Goal: Task Accomplishment & Management: Use online tool/utility

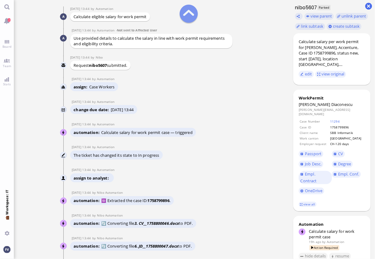
scroll to position [-2330, 0]
click at [228, 191] on conversation-line "25 Sep 13:44 by Nibo Automation Nibo Automation automation 🆔 Extracted the case…" at bounding box center [151, 199] width 183 height 16
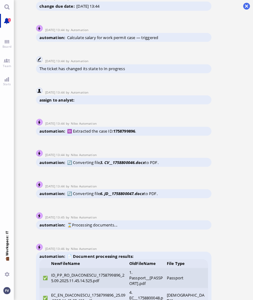
click at [9, 22] on span "2" at bounding box center [9, 20] width 3 height 4
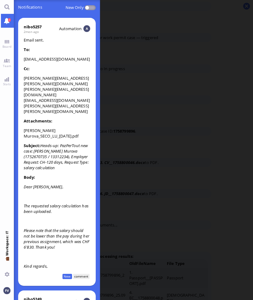
click at [121, 47] on div at bounding box center [133, 150] width 239 height 300
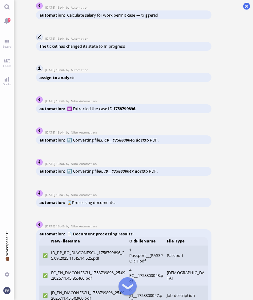
scroll to position [-2297, 0]
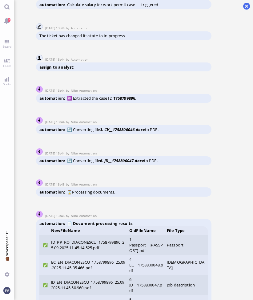
click at [133, 197] on conversation-line "25 Sep 13:45 by Nibo Automation Nibo Automation automation ⌛Processing document…" at bounding box center [133, 185] width 195 height 24
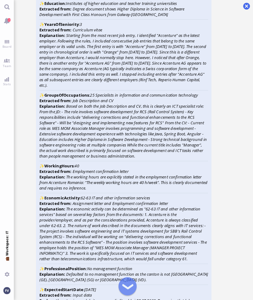
scroll to position [-1741, 0]
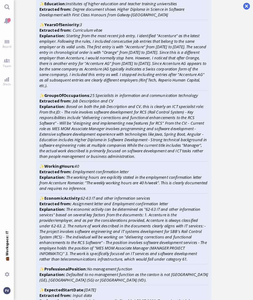
click at [227, 16] on conversation-line "25 Sep 13:48 by Nibo Automation Nibo Automation automation ✅ Managed to extract…" at bounding box center [133, 129] width 195 height 517
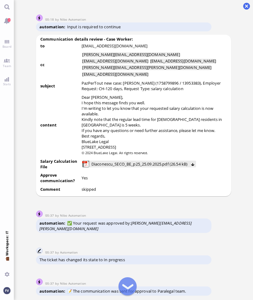
scroll to position [-455, 0]
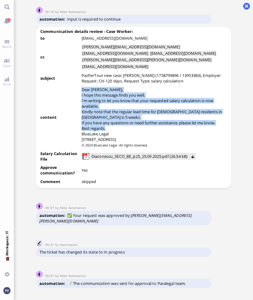
drag, startPoint x: 82, startPoint y: 109, endPoint x: 139, endPoint y: 141, distance: 65.1
click at [139, 141] on div "Dear Lucio, I hope this message finds you well. I'm writing to let you know tha…" at bounding box center [154, 114] width 145 height 55
copy div "Dear Lucio, I hope this message finds you well. I'm writing to let you know tha…"
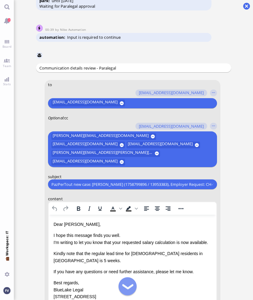
scroll to position [0, 0]
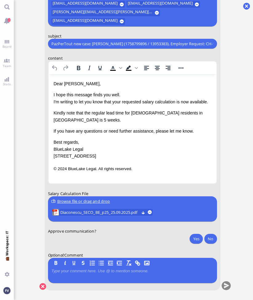
drag, startPoint x: 42, startPoint y: 286, endPoint x: 36, endPoint y: 260, distance: 26.5
click at [36, 259] on conversation-line "You to amit.thakur@bluelakelegal.com anand.pazhenkottil@bluelakelegal.com anush…" at bounding box center [133, 118] width 195 height 359
click at [43, 259] on button at bounding box center [42, 286] width 7 height 7
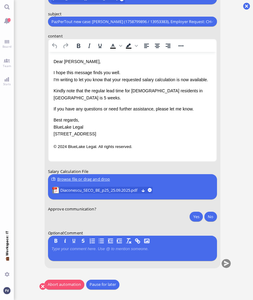
click at [61, 259] on button "Abort automation" at bounding box center [64, 285] width 40 height 10
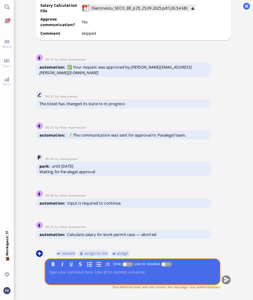
click at [39, 253] on button at bounding box center [39, 253] width 7 height 7
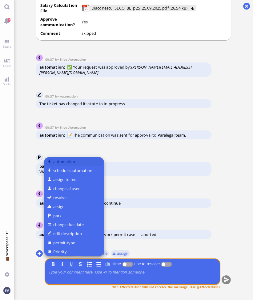
click at [57, 163] on button "automation" at bounding box center [74, 161] width 60 height 9
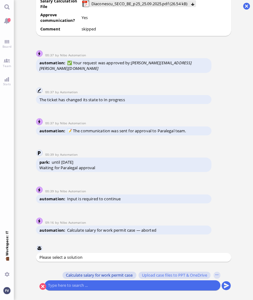
click at [72, 259] on span "Calculate salary for work permit case" at bounding box center [99, 275] width 67 height 5
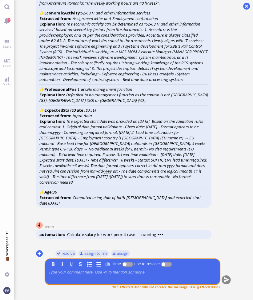
click at [72, 259] on p at bounding box center [132, 272] width 168 height 5
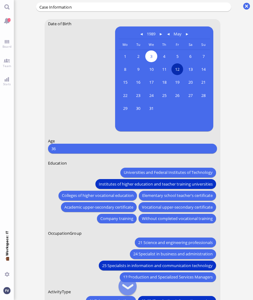
scroll to position [-80, 0]
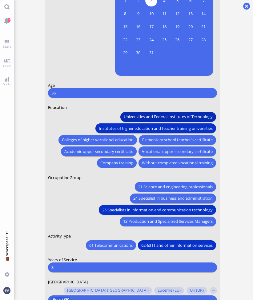
click at [191, 119] on span "Universities and Federal Institutes of Technology" at bounding box center [167, 117] width 89 height 6
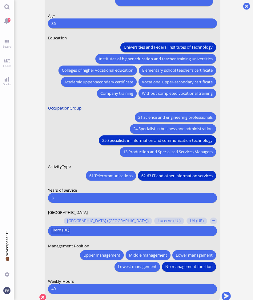
scroll to position [0, 0]
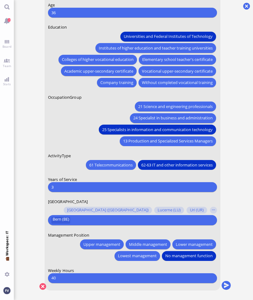
drag, startPoint x: 56, startPoint y: 187, endPoint x: 42, endPoint y: 187, distance: 14.2
click at [42, 187] on conversation-line "You Date of Birth 1989 May Monday Mo Tuesday Tu Wednesday We Thursday Th Friday…" at bounding box center [133, 90] width 195 height 415
type input "0"
click at [228, 259] on button "submit" at bounding box center [225, 285] width 9 height 9
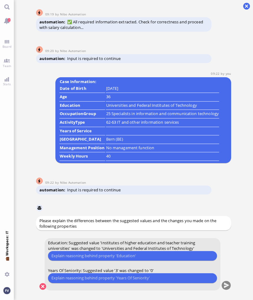
click at [66, 258] on input "text" at bounding box center [132, 256] width 162 height 6
click at [85, 258] on input "text" at bounding box center [132, 256] width 162 height 6
type input "L"
click at [120, 259] on input "Galway Mayo Institute was" at bounding box center [132, 256] width 162 height 6
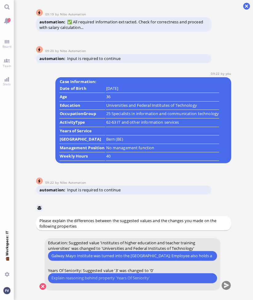
click at [208, 256] on input "Galway Mayo Institute was turned into the Atlantic Technological University; Em…" at bounding box center [132, 256] width 162 height 6
type input "Galway Mayo Institute was turned into the Atlantic Technological University; Em…"
click at [162, 259] on input "text" at bounding box center [132, 278] width 162 height 6
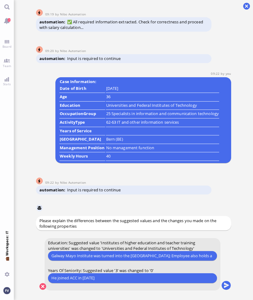
click at [84, 259] on input "He joined ACC in 2025" at bounding box center [132, 278] width 162 height 6
click at [104, 259] on input "He joined ACC in Jan 2025" at bounding box center [132, 278] width 162 height 6
type input "He joined ACC in Jan 2025 and has not completed a year."
click at [227, 259] on button "submit" at bounding box center [225, 285] width 9 height 9
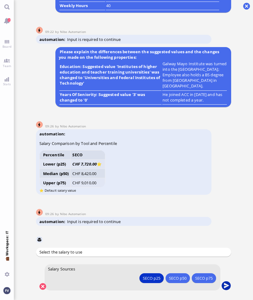
click at [228, 259] on button "submit" at bounding box center [225, 285] width 9 height 9
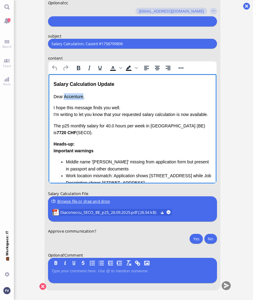
drag, startPoint x: 63, startPoint y: 98, endPoint x: 82, endPoint y: 98, distance: 18.8
click at [82, 98] on p "Dear Accenture," at bounding box center [132, 96] width 158 height 7
click at [54, 90] on div "Salary Calculation Update Dear Lucio, I hope this message finds you well. I'm w…" at bounding box center [132, 199] width 158 height 239
drag, startPoint x: 54, startPoint y: 85, endPoint x: 138, endPoint y: 85, distance: 84.0
click at [138, 85] on div "Salary Calculation Update" at bounding box center [132, 84] width 158 height 8
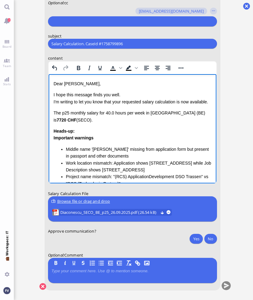
click at [124, 96] on p "I hope this message finds you well. I'm writing to let you know that your reque…" at bounding box center [132, 98] width 158 height 14
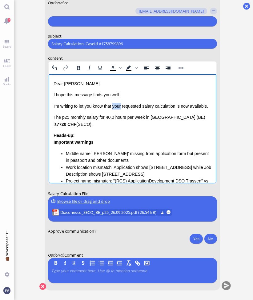
drag, startPoint x: 114, startPoint y: 107, endPoint x: 123, endPoint y: 106, distance: 9.2
click at [123, 106] on p "I'm writing to let you know that your requested salary calculation is now avail…" at bounding box center [132, 106] width 158 height 7
click at [175, 106] on p "I'm writing to let you know that the requested salary calculation is now availa…" at bounding box center [132, 106] width 158 height 7
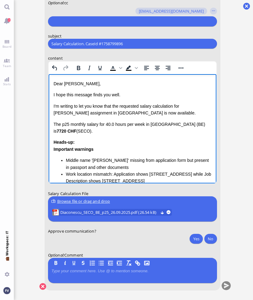
click at [85, 113] on p "I'm writing to let you know that the requested salary calculation for Petre's a…" at bounding box center [132, 110] width 158 height 14
click at [110, 134] on p "The p25 monthly salary for 40.0 hours per week in Canton Bern (BE) is 7720 CHF …" at bounding box center [132, 128] width 158 height 14
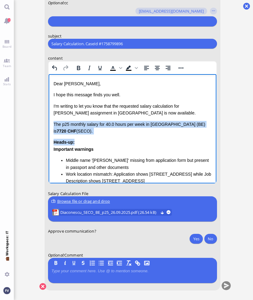
drag, startPoint x: 109, startPoint y: 135, endPoint x: 51, endPoint y: 117, distance: 61.2
click at [51, 117] on html "Dear Lucio, I hope this message finds you well. I'm writing to let you know tha…" at bounding box center [132, 199] width 168 height 250
click at [78, 136] on div "Dear Lucio, I hope this message finds you well. I'm writing to let you know tha…" at bounding box center [132, 192] width 158 height 225
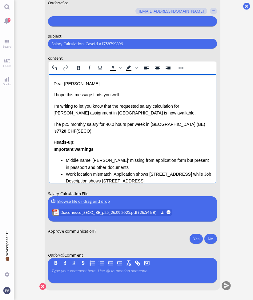
drag, startPoint x: 74, startPoint y: 130, endPoint x: 52, endPoint y: 118, distance: 24.2
click at [52, 118] on html "Dear Lucio, I hope this message finds you well. I'm writing to let you know tha…" at bounding box center [132, 199] width 168 height 250
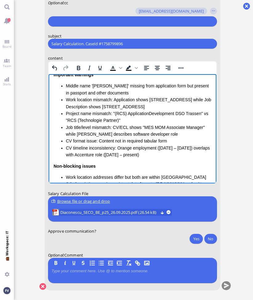
scroll to position [56, 0]
drag, startPoint x: 170, startPoint y: 155, endPoint x: 51, endPoint y: 82, distance: 138.9
click at [51, 82] on html "Dear Lucio, I hope this message finds you well. I'm writing to let you know tha…" at bounding box center [132, 134] width 168 height 232
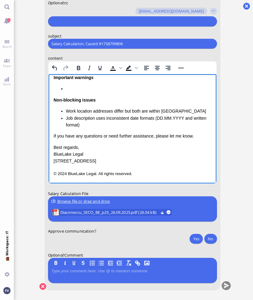
scroll to position [54, 0]
drag, startPoint x: 67, startPoint y: 93, endPoint x: 51, endPoint y: 81, distance: 20.1
click at [51, 81] on html "Dear Lucio, I hope this message finds you well. I'm writing to let you know tha…" at bounding box center [132, 102] width 168 height 163
click at [73, 91] on li "Rich Text Area. Press ALT-0 for help." at bounding box center [139, 88] width 146 height 7
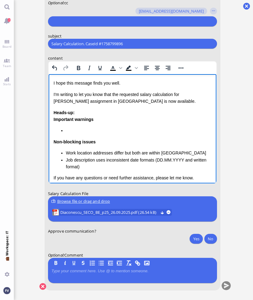
scroll to position [8, 0]
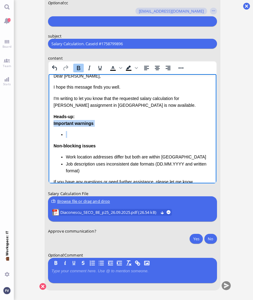
drag, startPoint x: 73, startPoint y: 131, endPoint x: 49, endPoint y: 125, distance: 25.1
click at [49, 125] on html "Dear Lucio, I hope this message finds you well. I'm writing to let you know tha…" at bounding box center [132, 147] width 168 height 163
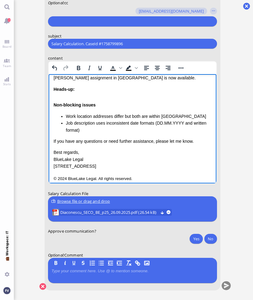
scroll to position [40, 0]
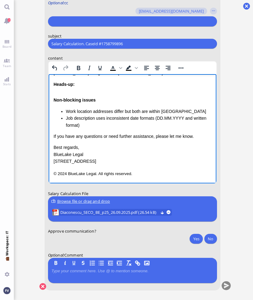
click at [171, 0] on label "Optional : cc" at bounding box center [132, 3] width 169 height 6
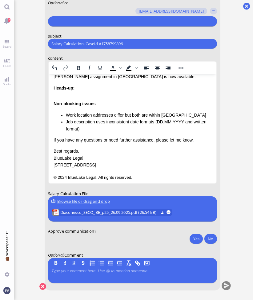
scroll to position [38, 0]
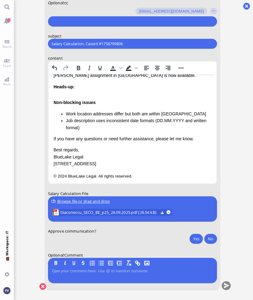
click at [70, 93] on div "Rich Text Area. Press ALT-0 for help." at bounding box center [132, 93] width 158 height 7
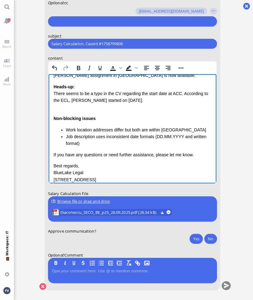
click at [53, 111] on img "Rich Text Area. Press ALT-0 for help." at bounding box center [53, 111] width 0 height 0
drag, startPoint x: 54, startPoint y: 107, endPoint x: 150, endPoint y: 164, distance: 112.0
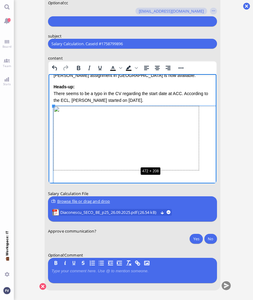
drag, startPoint x: 54, startPoint y: 106, endPoint x: 138, endPoint y: 166, distance: 103.5
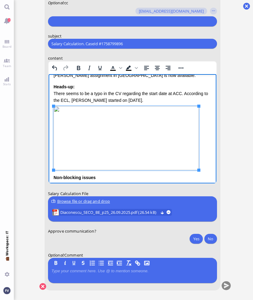
click at [110, 119] on img "Rich Text Area. Press ALT-0 for help." at bounding box center [125, 138] width 145 height 64
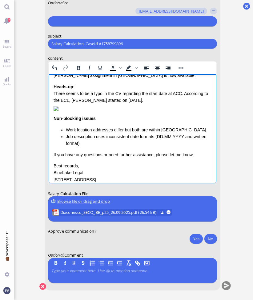
click at [58, 111] on img "Rich Text Area. Press ALT-0 for help." at bounding box center [55, 108] width 5 height 5
drag, startPoint x: 53, startPoint y: 107, endPoint x: 150, endPoint y: 161, distance: 110.6
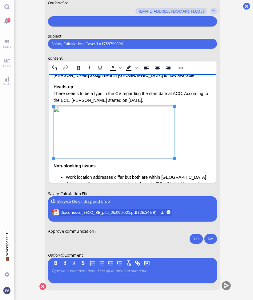
click at [185, 143] on div "Rich Text Area. Press ALT-0 for help." at bounding box center [132, 133] width 158 height 54
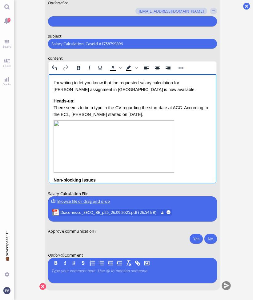
scroll to position [24, 0]
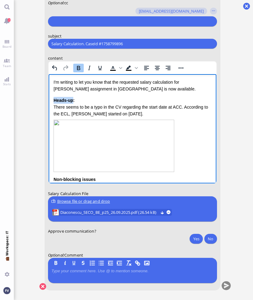
drag, startPoint x: 72, startPoint y: 101, endPoint x: 52, endPoint y: 101, distance: 19.7
click at [52, 101] on html "Dear Lucio, I hope this message finds you well. I'm writing to let you know tha…" at bounding box center [132, 156] width 168 height 213
click at [110, 114] on div "There seems to be a typo in the CV regarding the start date at ACC. According t…" at bounding box center [132, 111] width 158 height 14
click at [127, 116] on div "There seems to be a typo in the CV regarding the start date at ACC. According t…" at bounding box center [132, 111] width 158 height 14
click at [79, 67] on icon "Bold" at bounding box center [78, 68] width 3 height 4
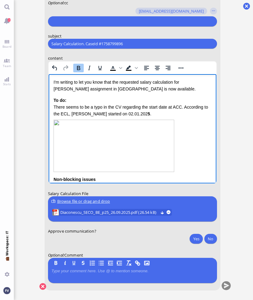
click at [151, 125] on img "Rich Text Area. Press ALT-0 for help." at bounding box center [113, 146] width 121 height 52
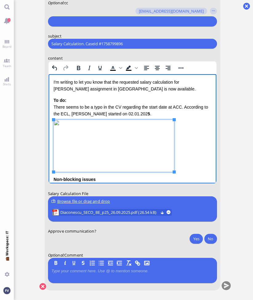
click at [187, 126] on div "Rich Text Area. Press ALT-0 for help." at bounding box center [132, 147] width 158 height 54
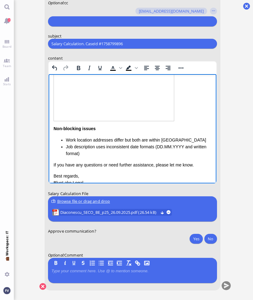
scroll to position [103, 0]
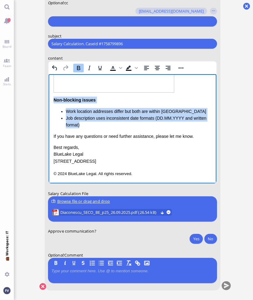
drag, startPoint x: 94, startPoint y: 125, endPoint x: 91, endPoint y: 175, distance: 49.7
click at [48, 101] on html "Dear Lucio, I hope this message finds you well. I'm writing to let you know tha…" at bounding box center [132, 77] width 168 height 213
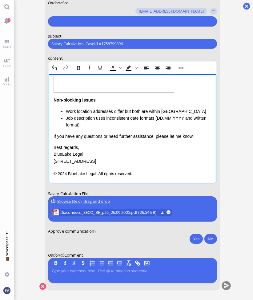
scroll to position [78, 0]
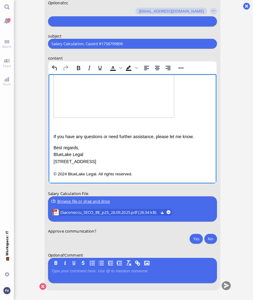
click at [120, 139] on p "If you have any questions or need further assistance, please let me know." at bounding box center [132, 136] width 158 height 7
click at [117, 126] on div "Rich Text Area. Press ALT-0 for help." at bounding box center [132, 125] width 158 height 7
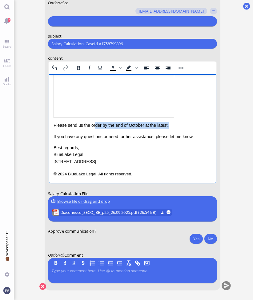
drag, startPoint x: 170, startPoint y: 126, endPoint x: 93, endPoint y: 123, distance: 77.6
click at [93, 123] on div "Please send us the order by the end of October at the latest." at bounding box center [132, 125] width 158 height 7
click at [67, 125] on div "Please send us the order by the end of October at the latest." at bounding box center [132, 125] width 158 height 7
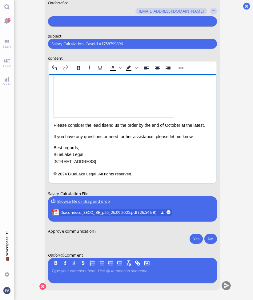
scroll to position [85, 0]
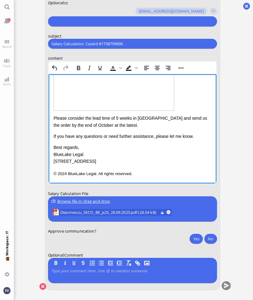
click at [108, 157] on p "Best regards, BlueLake Legal 1 Blue Street, Zurich" at bounding box center [132, 154] width 158 height 21
drag, startPoint x: 109, startPoint y: 125, endPoint x: 52, endPoint y: 124, distance: 56.9
drag, startPoint x: 52, startPoint y: 124, endPoint x: 197, endPoint y: 114, distance: 144.7
click at [197, 114] on div "To do: There seems to be a typo in the CV regarding the start date at ACC. Acco…" at bounding box center [132, 82] width 158 height 93
drag, startPoint x: 53, startPoint y: 123, endPoint x: 103, endPoint y: 128, distance: 50.7
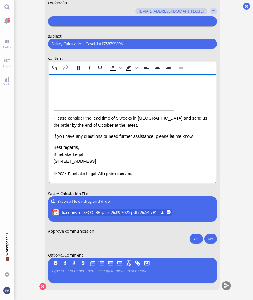
click at [103, 128] on html "Dear Lucio, I hope this message finds you well. I'm writing to let you know tha…" at bounding box center [132, 86] width 168 height 195
drag, startPoint x: 106, startPoint y: 124, endPoint x: 194, endPoint y: 119, distance: 88.8
click at [194, 119] on div "Please consider the lead time of 5 weeks in Bern and send us the order by the e…" at bounding box center [132, 122] width 158 height 14
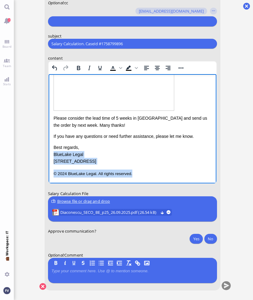
drag, startPoint x: 136, startPoint y: 175, endPoint x: 51, endPoint y: 155, distance: 86.9
click at [51, 155] on html "Dear Lucio, I hope this message finds you well. I'm writing to let you know tha…" at bounding box center [132, 86] width 168 height 195
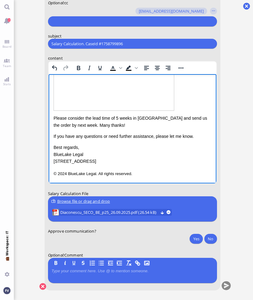
scroll to position [58, 0]
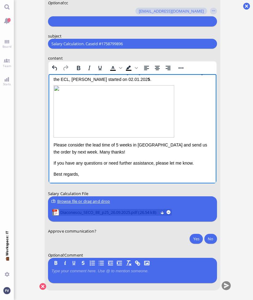
click at [124, 212] on span "Diaconescu_SECO_BE_p25_26.09.2025.pdf (26.54 kB)" at bounding box center [109, 212] width 98 height 7
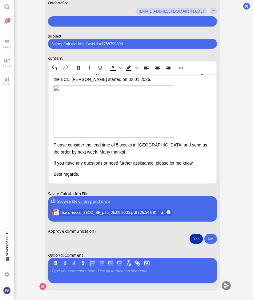
click at [197, 240] on button "Yes" at bounding box center [196, 239] width 13 height 10
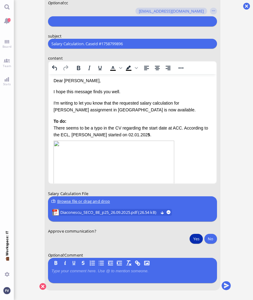
scroll to position [0, 0]
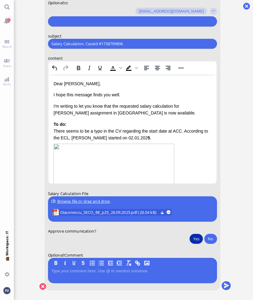
click at [130, 46] on input "Salary Calculation. CaseId #1758799896" at bounding box center [132, 44] width 162 height 6
paste input "PazPerTout new case: Petre Diaconescu (1758799896 / 13953383), Employer Request…"
drag, startPoint x: 107, startPoint y: 43, endPoint x: 27, endPoint y: 43, distance: 80.0
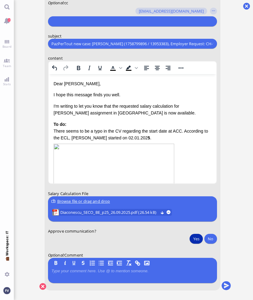
click at [27, 43] on ticket "25 Sep 13:44 by Automation Automation Calculate eligible salary for work permit…" at bounding box center [133, 150] width 239 height 300
click at [52, 42] on input "PazPerTout new case: Petre Diaconescu (1758799896 / 13953383), Employer Request…" at bounding box center [132, 44] width 162 height 6
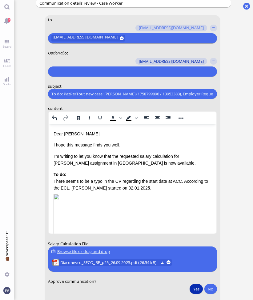
scroll to position [-50, 0]
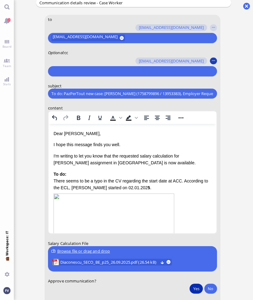
type input "To do: PazPerTout new case: Petre Diaconescu (1758799896 / 13953383), Employer …"
click at [215, 60] on button "button" at bounding box center [213, 61] width 7 height 7
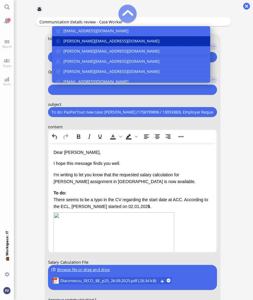
scroll to position [-71, 0]
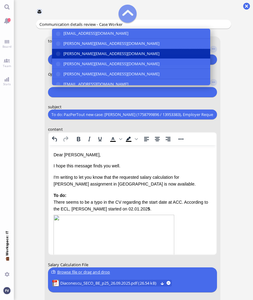
click at [132, 52] on button "[PERSON_NAME][EMAIL_ADDRESS][DOMAIN_NAME]" at bounding box center [131, 54] width 158 height 10
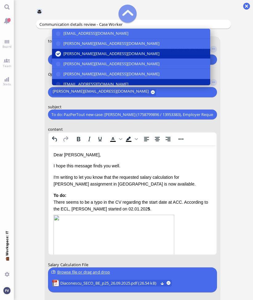
click at [127, 82] on span "[EMAIL_ADDRESS][DOMAIN_NAME]" at bounding box center [95, 84] width 65 height 6
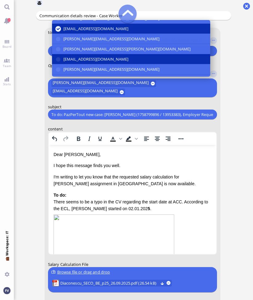
click at [132, 59] on button "[EMAIL_ADDRESS][DOMAIN_NAME]" at bounding box center [131, 59] width 158 height 10
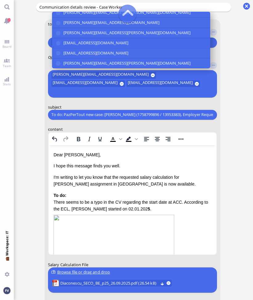
scroll to position [114, 0]
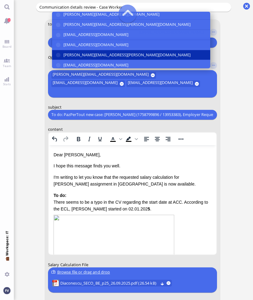
click at [132, 60] on button "[PERSON_NAME][EMAIL_ADDRESS][PERSON_NAME][DOMAIN_NAME]" at bounding box center [131, 55] width 158 height 10
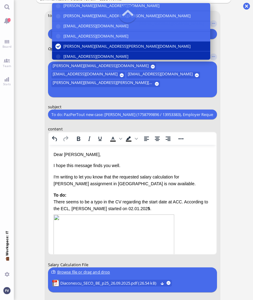
click at [128, 60] on span "[EMAIL_ADDRESS][DOMAIN_NAME]" at bounding box center [95, 56] width 65 height 6
click at [250, 131] on ticket "25 Sep 13:44 by Automation Automation Calculate eligible salary for work permit…" at bounding box center [133, 150] width 239 height 300
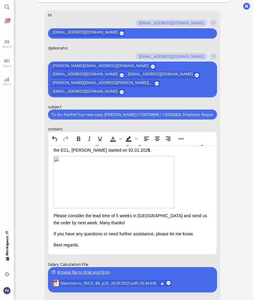
scroll to position [0, 0]
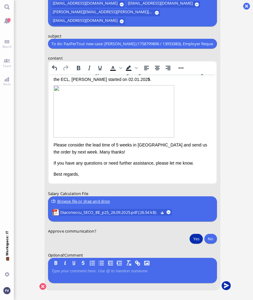
click at [228, 259] on button "submit" at bounding box center [225, 285] width 9 height 9
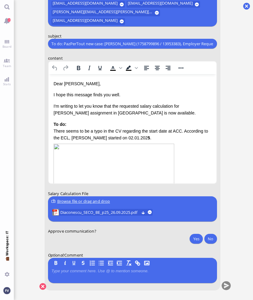
click at [236, 121] on ticket "25 Sep 13:44 by Automation Automation Calculate eligible salary for work permit…" at bounding box center [133, 150] width 239 height 300
click at [227, 180] on conversation-line "You to amit.thakur@bluelakelegal.com anand.pazhenkottil@bluelakelegal.com anush…" at bounding box center [133, 118] width 195 height 359
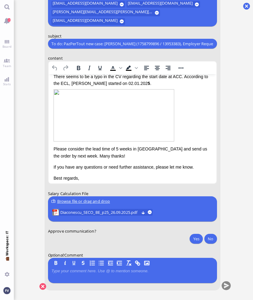
scroll to position [58, 0]
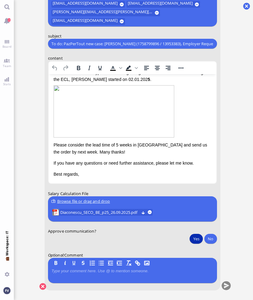
click at [197, 241] on button "Yes" at bounding box center [196, 239] width 13 height 10
click at [228, 259] on button "submit" at bounding box center [225, 285] width 9 height 9
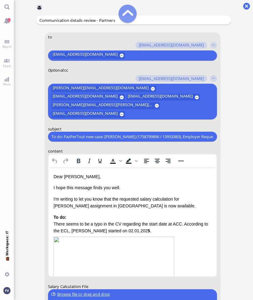
scroll to position [-96, 0]
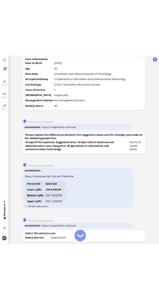
scroll to position [-752, 0]
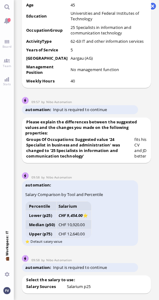
click at [110, 171] on conversation-line "09:58 by Nibo Automation Nibo Automation automation Salary Comparison by Tool a…" at bounding box center [86, 206] width 129 height 81
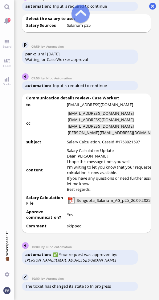
scroll to position [-492, 0]
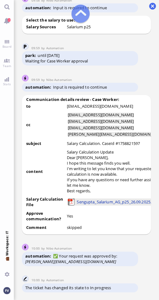
click at [86, 203] on span "Sengupta_Salarium_AG_p25_26.09.2025.pdf (68.46 kB)" at bounding box center [123, 202] width 93 height 7
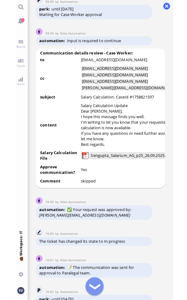
scroll to position [-446, 0]
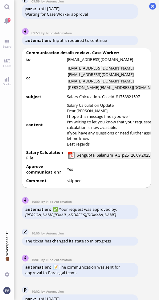
click at [19, 100] on nitautoscroll "25 Sep 19:44 by Automation Automation Calculate eligible salary for work permit…" at bounding box center [86, 150] width 137 height 300
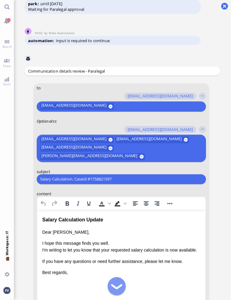
scroll to position [-116, 0]
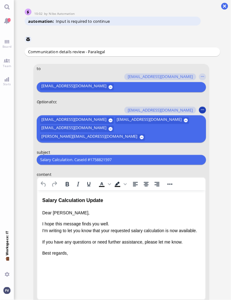
click at [204, 109] on button "button" at bounding box center [202, 110] width 7 height 7
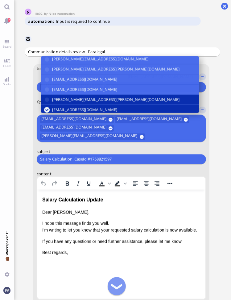
scroll to position [113, 0]
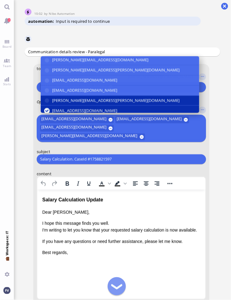
click at [128, 100] on button "[PERSON_NAME][EMAIL_ADDRESS][PERSON_NAME][DOMAIN_NAME]" at bounding box center [120, 100] width 158 height 10
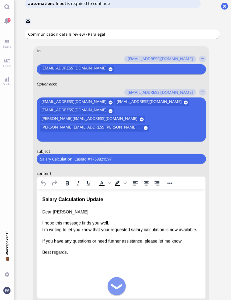
click at [215, 153] on conversation-line "You to amit.thakur@bluelakelegal.com anand.pazhenkottil@bluelakelegal.com anush…" at bounding box center [122, 229] width 195 height 367
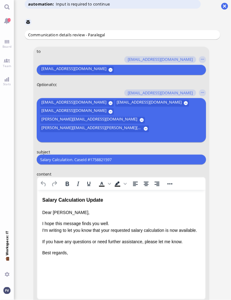
drag, startPoint x: 120, startPoint y: 161, endPoint x: 26, endPoint y: 156, distance: 94.3
click at [26, 156] on conversation-line "You to amit.thakur@bluelakelegal.com anand.pazhenkottil@bluelakelegal.com anush…" at bounding box center [122, 230] width 195 height 367
paste input "PazPerTout new case: Ayan Sengupta (1758821597 / 11910364), Employer Request: C…"
type input "PazPerTout new case: Ayan Sengupta (1758821597 / 11910364), Employer Request: C…"
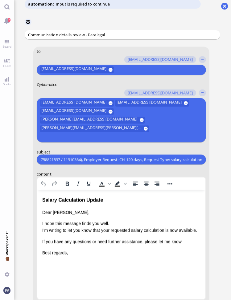
scroll to position [0, 0]
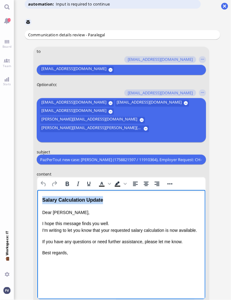
drag, startPoint x: 110, startPoint y: 197, endPoint x: 30, endPoint y: 203, distance: 80.2
click at [37, 203] on html "Salary Calculation Update Dear Emiliano, I hope this message finds you well. I'…" at bounding box center [121, 226] width 168 height 73
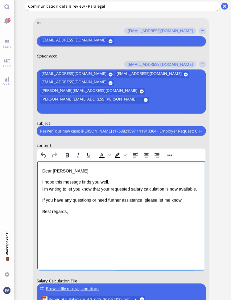
scroll to position [-87, 0]
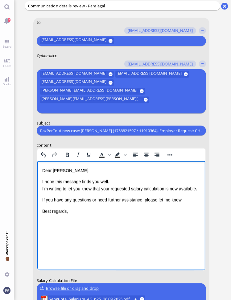
click at [124, 182] on p "I hope this message finds you well. I'm writing to let you know that your reque…" at bounding box center [121, 186] width 158 height 14
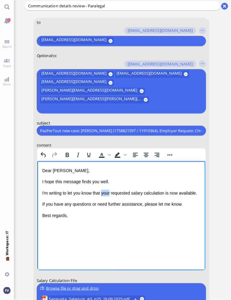
drag, startPoint x: 102, startPoint y: 193, endPoint x: 112, endPoint y: 192, distance: 9.2
click at [112, 192] on p "I'm writing to let you know that your requested salary calculation is now avail…" at bounding box center [121, 193] width 158 height 7
click at [163, 193] on p "I'm writing to let you know that the requested salary calculation is now availa…" at bounding box center [121, 193] width 158 height 7
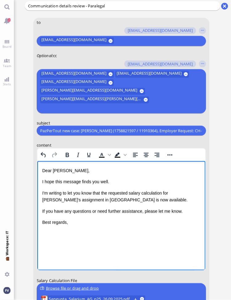
click at [121, 202] on p "I'm writing to let you know that the requested salary calculation for Ayan's as…" at bounding box center [121, 197] width 158 height 14
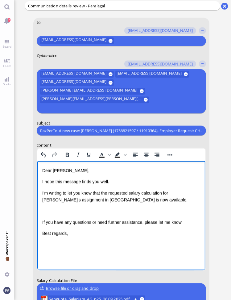
click at [60, 213] on p "Rich Text Area. Press ALT-0 for help." at bounding box center [121, 211] width 158 height 7
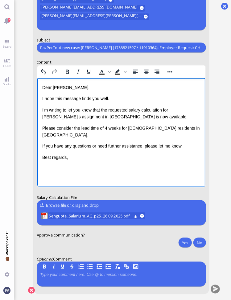
scroll to position [0, 0]
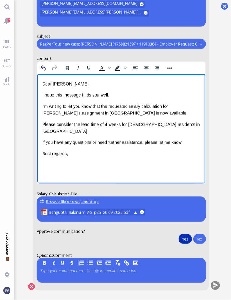
click at [186, 240] on button "Yes" at bounding box center [184, 239] width 13 height 10
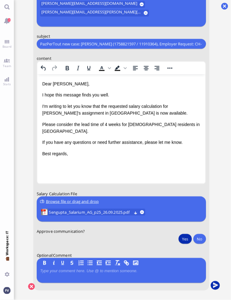
click at [213, 286] on button "submit" at bounding box center [214, 285] width 9 height 9
click at [187, 240] on button "Yes" at bounding box center [184, 239] width 13 height 10
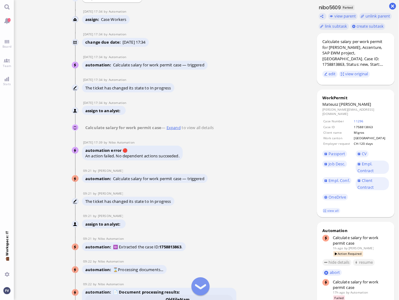
scroll to position [-2234, 0]
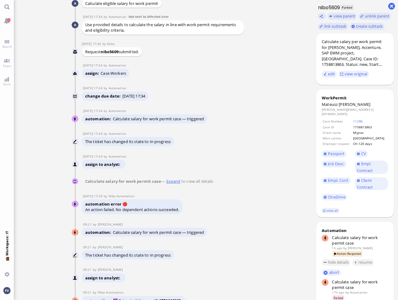
click at [231, 147] on div "The ticket has changed its state to In progress" at bounding box center [159, 142] width 154 height 10
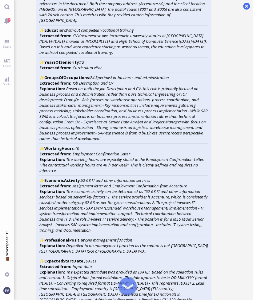
scroll to position [-1766, 0]
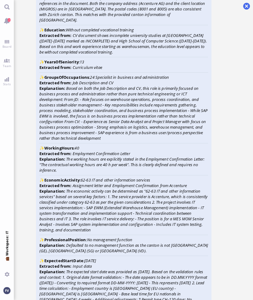
click at [83, 188] on icon "Assignment letter and Employment Confirmation from Accenture" at bounding box center [130, 186] width 114 height 6
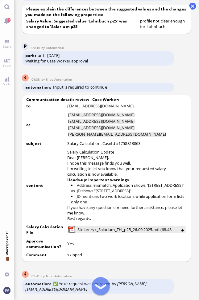
scroll to position [-502, 0]
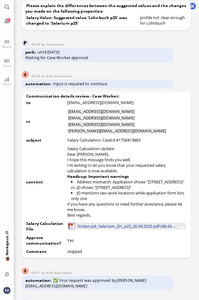
click at [135, 230] on span "Stolarczyk_Salarium_ZH_p25_26.09.2025.pdf (68.43 kB)" at bounding box center [126, 226] width 99 height 7
click at [129, 230] on span "Stolarczyk_Salarium_ZH_p25_26.09.2025.pdf (68.43 kB)" at bounding box center [126, 226] width 99 height 7
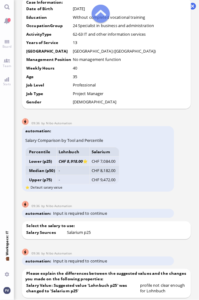
scroll to position [-777, 0]
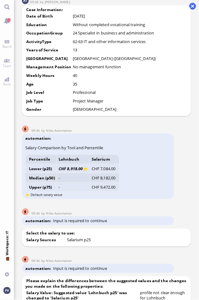
click at [191, 200] on nitautoscroll "[DATE] 17:34 by Automation Automation Calculate eligible salary for work permit…" at bounding box center [106, 150] width 177 height 300
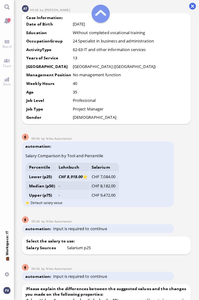
scroll to position [-806, 0]
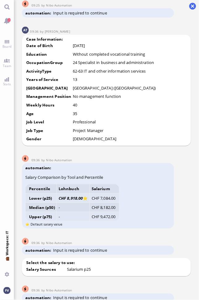
click at [181, 166] on conversation-line "09:36 by Nibo Automation Nibo Automation automation Salary Comparison by Tool a…" at bounding box center [106, 189] width 169 height 81
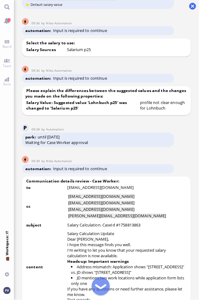
scroll to position [-583, 0]
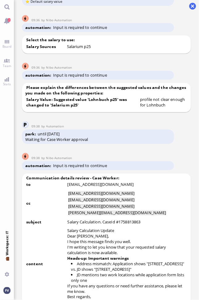
click at [183, 165] on conversation-line "09:38 by Nibo Automation Nibo Automation automation Input is required to contin…" at bounding box center [106, 159] width 169 height 24
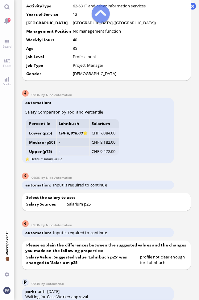
scroll to position [-741, 0]
click at [184, 233] on conversation-line "09:36 by Nibo Automation Nibo Automation automation Input is required to contin…" at bounding box center [106, 226] width 169 height 24
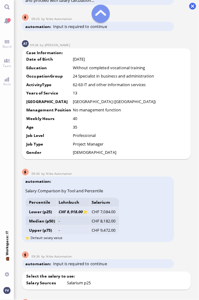
scroll to position [-820, 0]
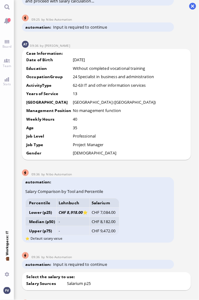
click at [192, 232] on nitautoscroll "[DATE] 17:34 by Automation Automation Calculate eligible salary for work permit…" at bounding box center [106, 150] width 177 height 300
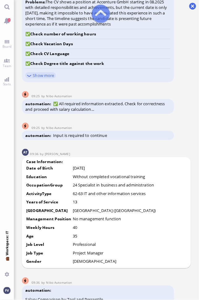
scroll to position [-929, 0]
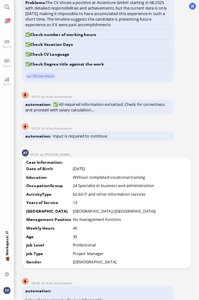
click at [197, 242] on ticket "[DATE] 17:34 by Automation Automation Calculate eligible salary for work permit…" at bounding box center [106, 150] width 185 height 300
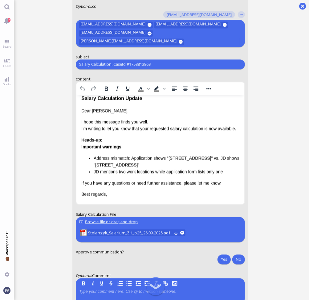
scroll to position [0, 0]
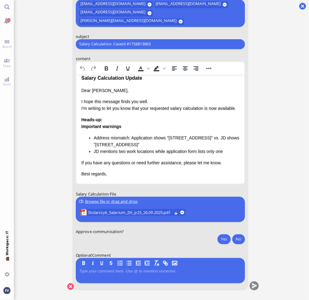
click at [275, 219] on ticket "[DATE] 17:34 by Automation Automation Calculate eligible salary for work permit…" at bounding box center [161, 150] width 295 height 300
click at [70, 285] on button at bounding box center [70, 286] width 7 height 7
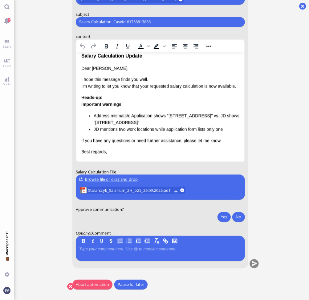
click at [92, 287] on button "Abort automation" at bounding box center [92, 285] width 40 height 10
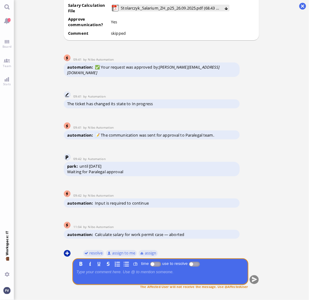
click at [68, 252] on button at bounding box center [67, 253] width 7 height 7
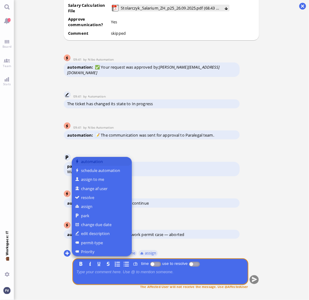
click at [94, 164] on button "automation" at bounding box center [102, 161] width 60 height 9
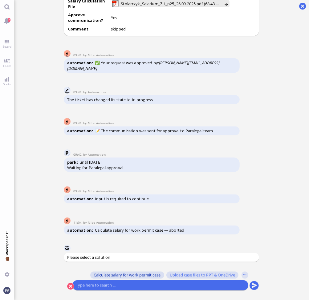
click at [102, 275] on span "Calculate salary for work permit case" at bounding box center [127, 275] width 67 height 5
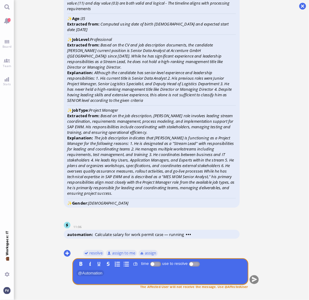
click at [275, 60] on ticket "[DATE] 17:34 by Automation Automation Calculate eligible salary for work permit…" at bounding box center [161, 150] width 295 height 300
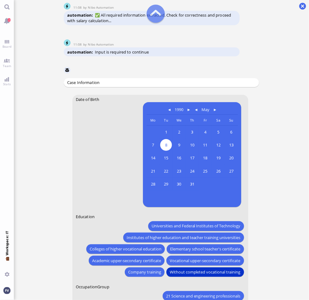
scroll to position [-293, 0]
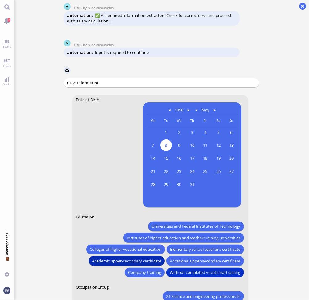
click at [142, 263] on span "Academic upper-secondary certificate" at bounding box center [126, 261] width 69 height 6
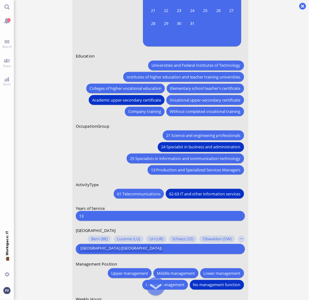
scroll to position [-129, 0]
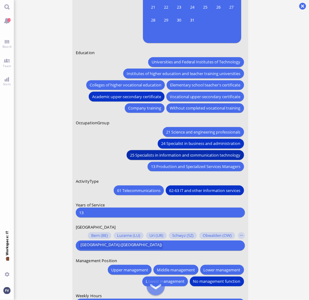
click at [225, 154] on span "25 Specialists in information and communication technology" at bounding box center [185, 155] width 110 height 6
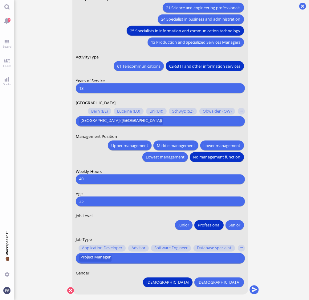
scroll to position [0, 0]
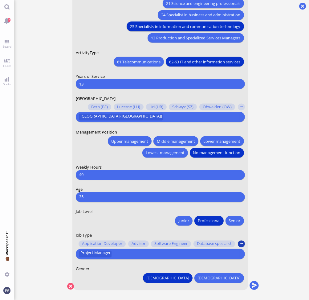
click at [242, 243] on button "button" at bounding box center [241, 243] width 7 height 7
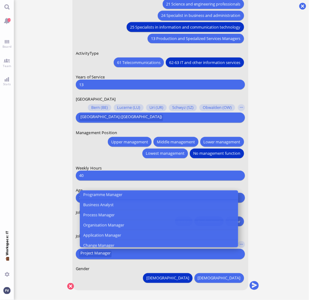
scroll to position [225, 0]
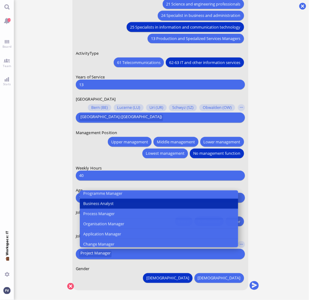
click at [175, 204] on button "Business Analyst" at bounding box center [159, 204] width 158 height 10
click at [113, 202] on span "Business Analyst" at bounding box center [98, 203] width 30 height 6
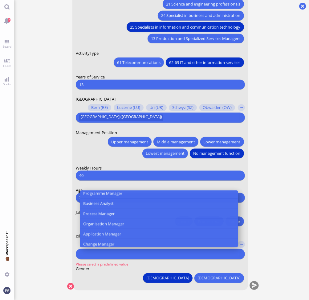
click at [270, 264] on ticket "[DATE] 17:34 by Automation Automation Calculate eligible salary for work permit…" at bounding box center [161, 150] width 295 height 300
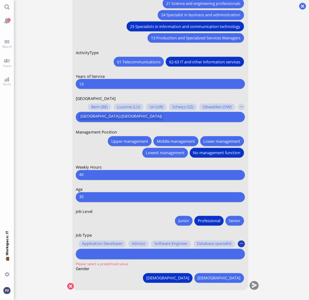
click at [241, 243] on button "button" at bounding box center [241, 243] width 7 height 7
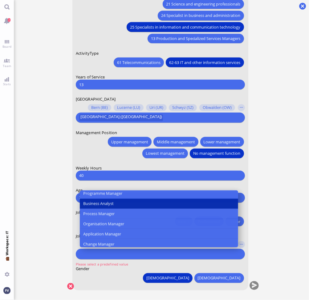
click at [176, 203] on button "Business Analyst" at bounding box center [159, 204] width 158 height 10
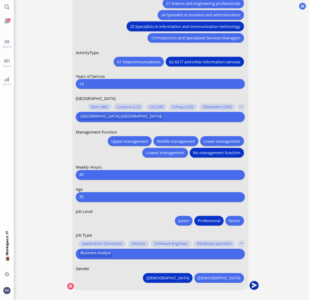
click at [253, 287] on button "submit" at bounding box center [253, 285] width 9 height 9
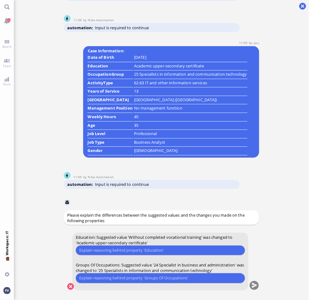
click at [172, 251] on input "text" at bounding box center [160, 250] width 162 height 6
type input "He completed high school."
click at [118, 279] on input "text" at bounding box center [160, 278] width 162 height 6
type input "Fits his profile better."
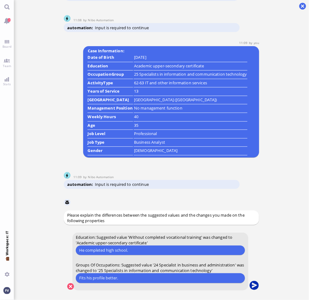
click at [257, 285] on button "submit" at bounding box center [253, 285] width 9 height 9
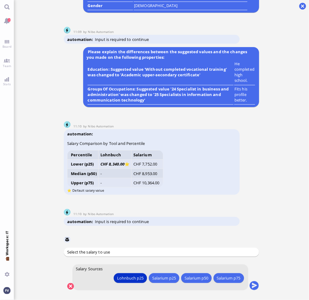
click at [156, 165] on td "CHF 7,752.00" at bounding box center [146, 163] width 31 height 9
click at [168, 281] on div "Salarium p25" at bounding box center [164, 278] width 24 height 6
click at [134, 252] on div "Select the salary to use" at bounding box center [161, 252] width 195 height 9
click at [254, 285] on button "submit" at bounding box center [253, 285] width 9 height 9
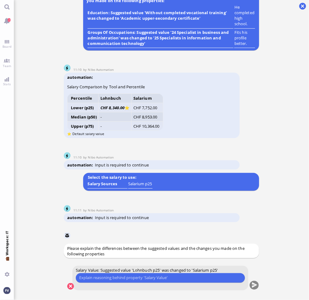
click at [180, 279] on input "text" at bounding box center [160, 278] width 162 height 6
drag, startPoint x: 133, startPoint y: 276, endPoint x: 100, endPoint y: 278, distance: 33.0
click at [100, 278] on input "There was no single profile" at bounding box center [160, 278] width 162 height 6
type input "T"
click at [132, 277] on input "None of the job types suited his profile well." at bounding box center [160, 278] width 162 height 6
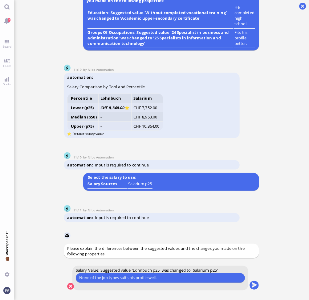
click at [100, 279] on input "None of the job types suits his profile well." at bounding box center [160, 278] width 162 height 6
type input "None of theindividual job types suits his profile well."
click at [257, 285] on button "submit" at bounding box center [253, 285] width 9 height 9
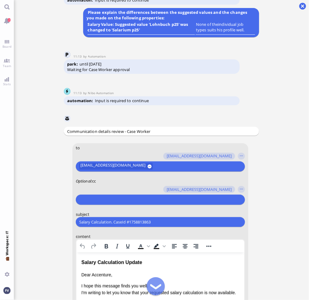
scroll to position [-178, 0]
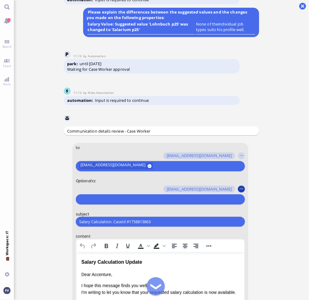
click at [241, 189] on button "button" at bounding box center [241, 189] width 7 height 7
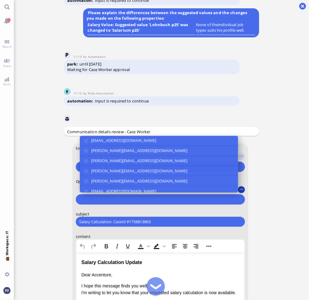
scroll to position [-177, 0]
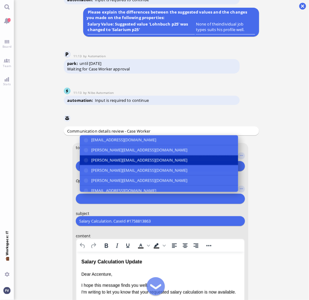
click at [179, 161] on button "[PERSON_NAME][EMAIL_ADDRESS][DOMAIN_NAME]" at bounding box center [159, 160] width 158 height 10
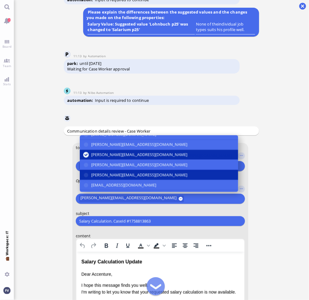
scroll to position [6, 0]
click at [179, 181] on button "[EMAIL_ADDRESS][DOMAIN_NAME]" at bounding box center [159, 185] width 158 height 10
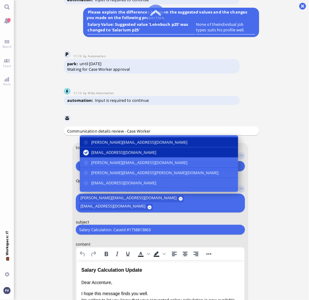
scroll to position [38, 0]
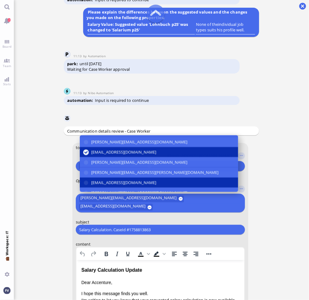
click at [179, 182] on button "[EMAIL_ADDRESS][DOMAIN_NAME]" at bounding box center [159, 183] width 158 height 10
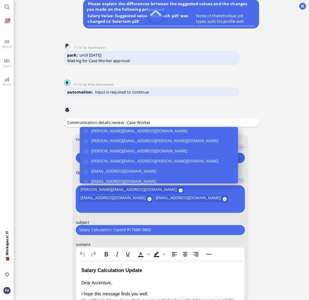
scroll to position [114, 0]
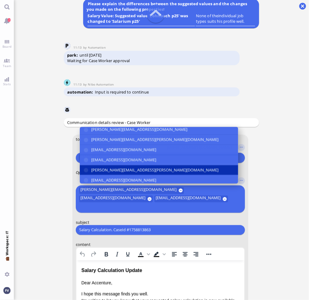
click at [179, 175] on button "[PERSON_NAME][EMAIL_ADDRESS][PERSON_NAME][DOMAIN_NAME]" at bounding box center [159, 170] width 158 height 10
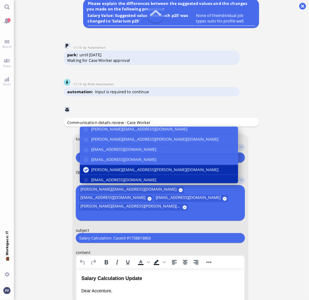
click at [179, 185] on button "[EMAIL_ADDRESS][DOMAIN_NAME]" at bounding box center [159, 180] width 158 height 10
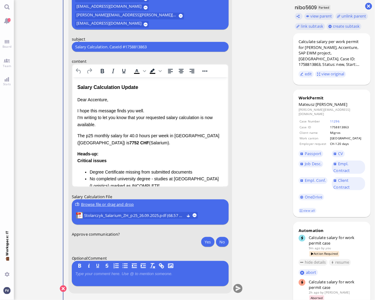
scroll to position [0, 0]
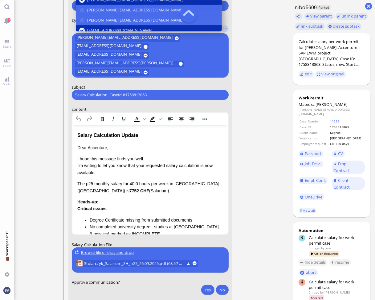
click at [159, 94] on input "Salary Calculation. CaseId #1758813863" at bounding box center [150, 95] width 150 height 6
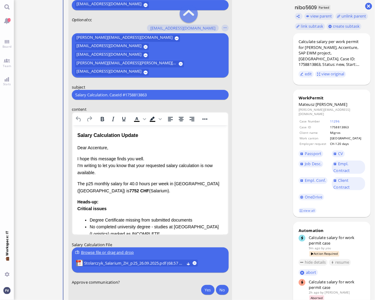
scroll to position [-51, 0]
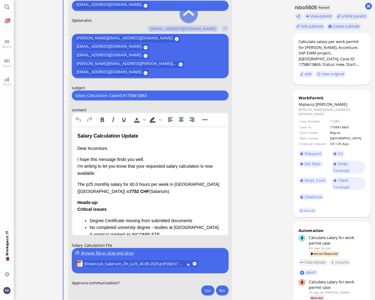
click at [159, 94] on input "Salary Calculation. CaseId #1758813863" at bounding box center [150, 95] width 150 height 6
paste input "PazPerTout new case: [PERSON_NAME] (1758813863 / 14039981), Employer Request: C…"
type input "PazPerTout new case: [PERSON_NAME] (1758813863 / 14039981), Employer Request: C…"
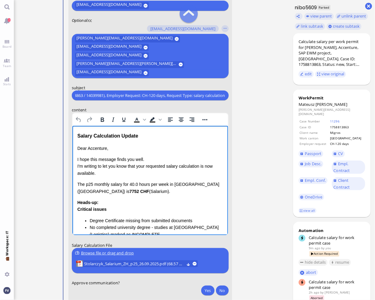
scroll to position [0, 0]
drag, startPoint x: 141, startPoint y: 135, endPoint x: 74, endPoint y: 132, distance: 66.8
click at [74, 132] on html "Salary Calculation Update Dear Accenture, I hope this message finds you well. I…" at bounding box center [149, 273] width 155 height 295
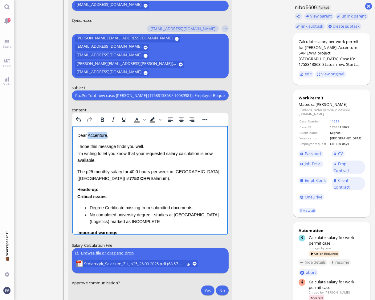
drag, startPoint x: 87, startPoint y: 136, endPoint x: 106, endPoint y: 138, distance: 19.2
click at [106, 138] on p "Dear Accenture," at bounding box center [150, 135] width 146 height 7
click at [138, 154] on p "I hope this message finds you well. I'm writing to let you know that your reque…" at bounding box center [150, 153] width 146 height 21
click at [146, 153] on p "I hope this message finds you well. I'm writing to let you know thatyou r reque…" at bounding box center [150, 153] width 146 height 21
click at [199, 153] on p "I hope this message finds you well. I'm writing to let you know that the reques…" at bounding box center [150, 153] width 146 height 21
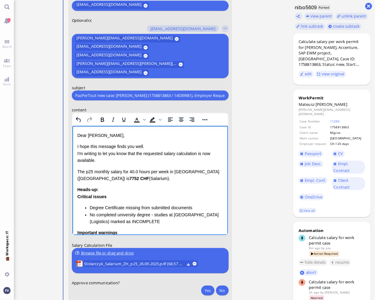
click at [147, 149] on p "I hope this message finds you well. I'm writing to let you know that the reques…" at bounding box center [150, 153] width 146 height 21
click at [78, 153] on p "I hope this message finds you well. I'm writing to let you know that the reques…" at bounding box center [150, 153] width 146 height 21
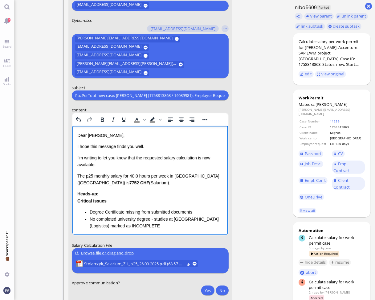
click at [108, 151] on div "Dear [PERSON_NAME], I hope this message finds you well. I'm writing to let you …" at bounding box center [150, 262] width 146 height 261
click at [198, 158] on p "I'm writing to let you know that the requested salary calculation is now availa…" at bounding box center [150, 162] width 146 height 14
drag, startPoint x: 126, startPoint y: 184, endPoint x: 77, endPoint y: 175, distance: 49.9
click at [77, 175] on p "The p25 monthly salary for 40.0 hours per week in [GEOGRAPHIC_DATA] ([GEOGRAPHI…" at bounding box center [150, 180] width 146 height 14
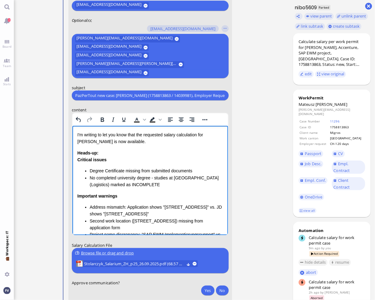
scroll to position [23, 0]
drag, startPoint x: 165, startPoint y: 187, endPoint x: 75, endPoint y: 157, distance: 94.1
click at [75, 157] on html "Dear [PERSON_NAME], I hope this message finds you well. I'm writing to let you …" at bounding box center [149, 236] width 155 height 268
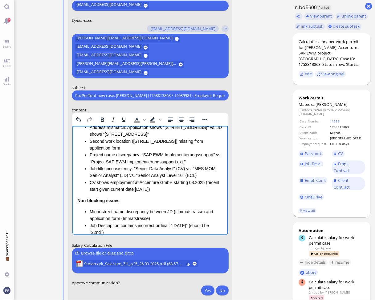
scroll to position [76, 0]
click at [212, 157] on li "Project name discrepancy: "SAP EWM Implementierungssupport" vs. "Project SAP EW…" at bounding box center [155, 158] width 133 height 14
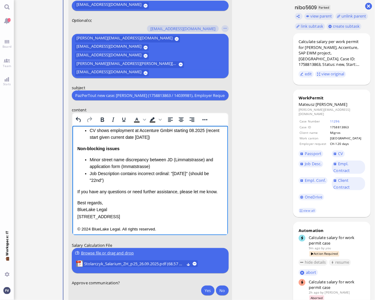
scroll to position [131, 0]
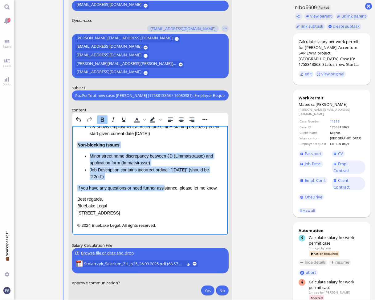
drag, startPoint x: 163, startPoint y: 181, endPoint x: 144, endPoint y: 269, distance: 90.4
click at [72, 143] on html "Dear [PERSON_NAME], I hope this message finds you well. I'm writing to let you …" at bounding box center [149, 114] width 155 height 241
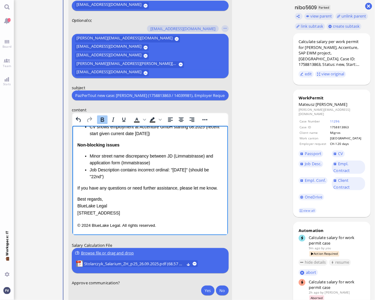
click at [168, 180] on div "Dear [PERSON_NAME], I hope this message finds you well. I'm writing to let you …" at bounding box center [150, 109] width 146 height 216
drag, startPoint x: 130, startPoint y: 179, endPoint x: 143, endPoint y: 269, distance: 91.4
click at [72, 143] on html "Dear [PERSON_NAME], I hope this message finds you well. I'm writing to let you …" at bounding box center [149, 114] width 155 height 241
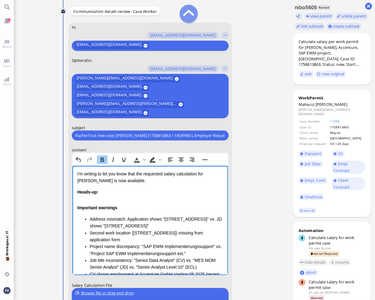
scroll to position [13, 0]
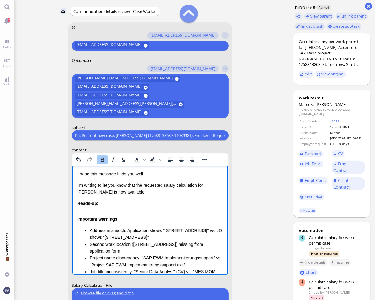
drag, startPoint x: 167, startPoint y: 233, endPoint x: 73, endPoint y: 202, distance: 99.3
click at [73, 202] on html "Dear [PERSON_NAME], I hope this message finds you well. I'm writing to let you …" at bounding box center [149, 257] width 155 height 209
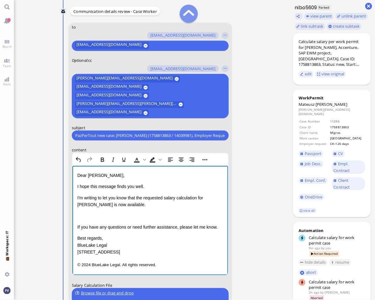
scroll to position [0, 0]
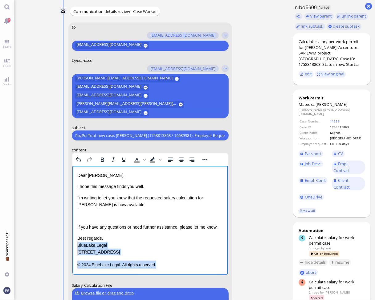
drag, startPoint x: 160, startPoint y: 265, endPoint x: 76, endPoint y: 246, distance: 86.2
click at [76, 246] on html "Dear [PERSON_NAME], I hope this message finds you well. I'm writing to let you …" at bounding box center [149, 220] width 155 height 109
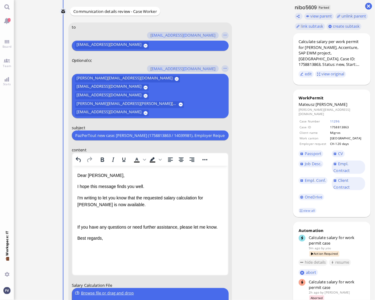
click at [212, 8] on nitautoscroll "Nibo Nibo Communication details review - Case Worker You to [PERSON_NAME][EMAIL…" at bounding box center [151, 196] width 183 height 392
click at [95, 217] on div "Rich Text Area. Press ALT-0 for help." at bounding box center [150, 216] width 146 height 7
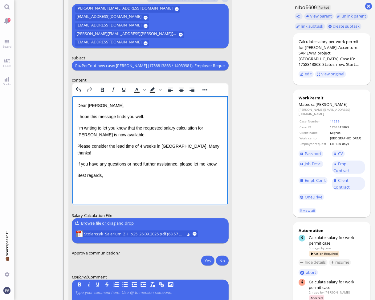
scroll to position [-20, 0]
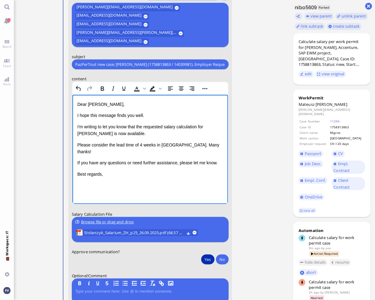
click at [209, 260] on button "Yes" at bounding box center [207, 260] width 13 height 10
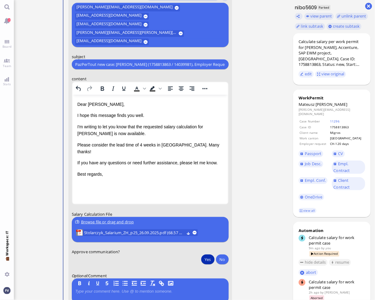
scroll to position [0, 0]
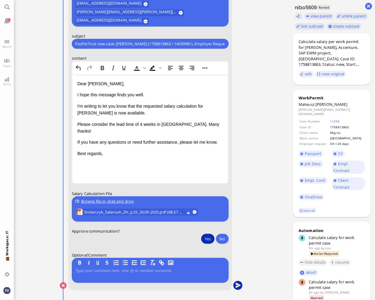
click at [237, 288] on button "submit" at bounding box center [237, 285] width 9 height 9
click at [275, 216] on custom-entity "WorkPermit [PERSON_NAME] [PERSON_NAME][EMAIL_ADDRESS][DOMAIN_NAME] Case Number …" at bounding box center [331, 218] width 86 height 6
click at [209, 239] on button "Yes" at bounding box center [207, 239] width 13 height 10
click at [240, 287] on button "submit" at bounding box center [237, 285] width 9 height 9
